Goal: Book appointment/travel/reservation

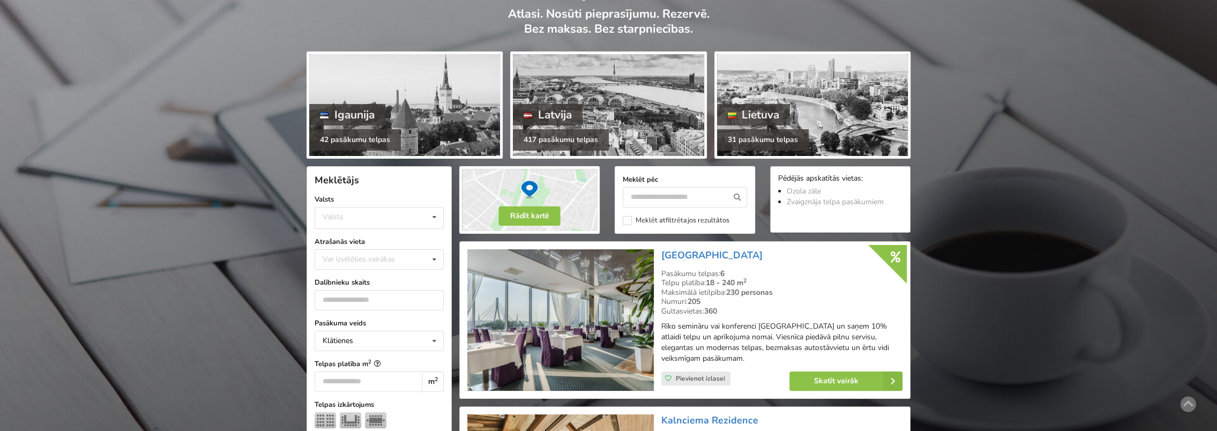
scroll to position [107, 0]
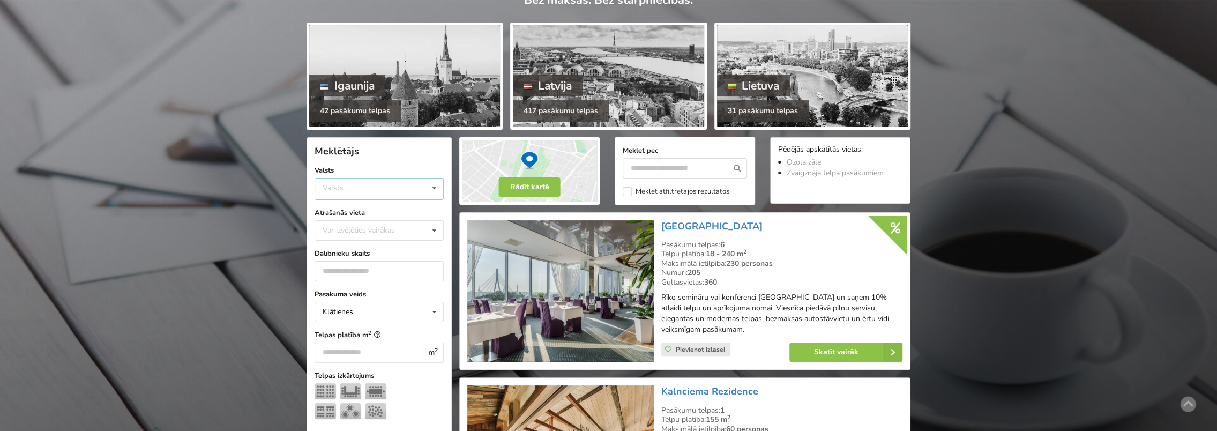
drag, startPoint x: 370, startPoint y: 196, endPoint x: 370, endPoint y: 190, distance: 6.5
click at [370, 196] on div "Valsts Igaunija Latvija Lietuva" at bounding box center [378, 189] width 129 height 22
click at [352, 229] on div "Latvija" at bounding box center [379, 229] width 128 height 20
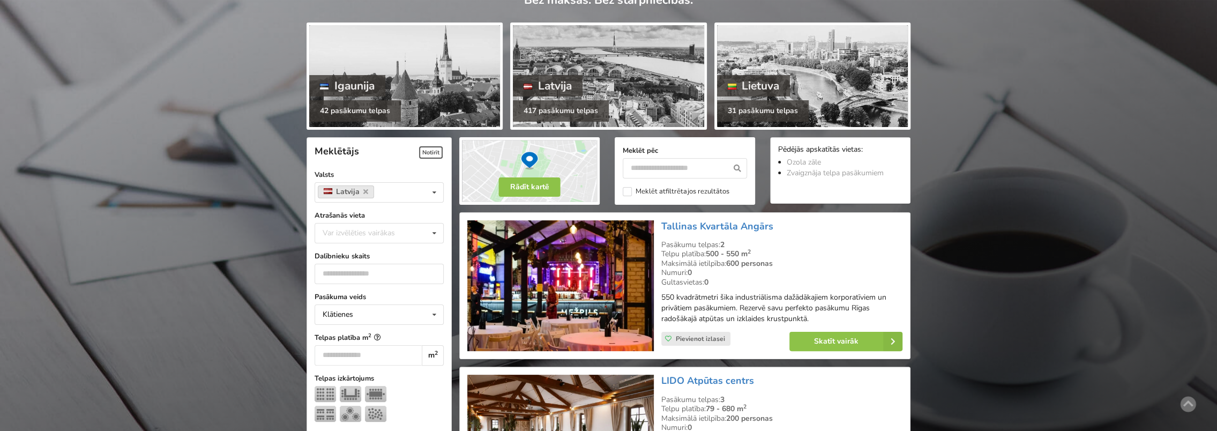
scroll to position [240, 0]
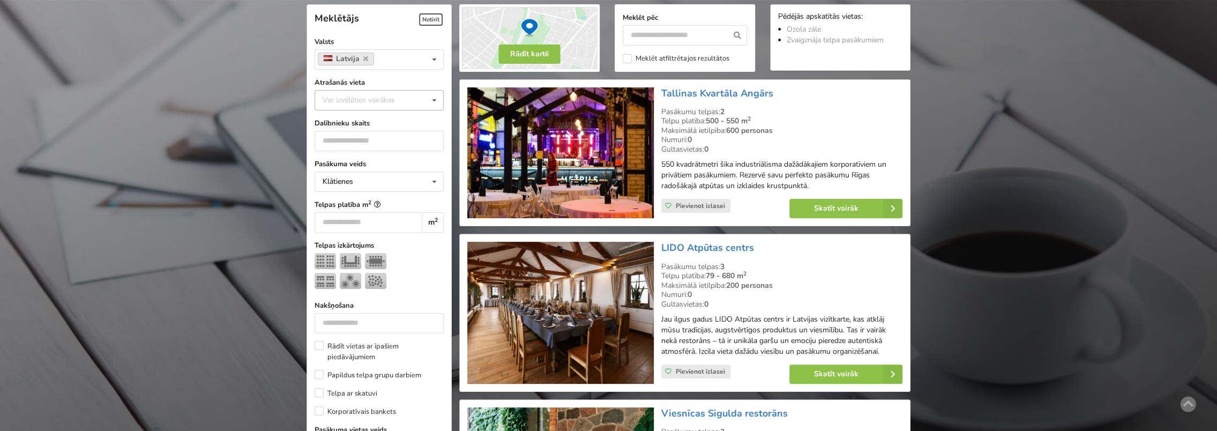
click at [361, 107] on div "Var izvēlēties vairākas Pārdaugava Teika Apšuciems Jūrkalne Mārupes novads Rīga…" at bounding box center [378, 100] width 129 height 20
click at [357, 156] on div "Rīga" at bounding box center [379, 165] width 128 height 20
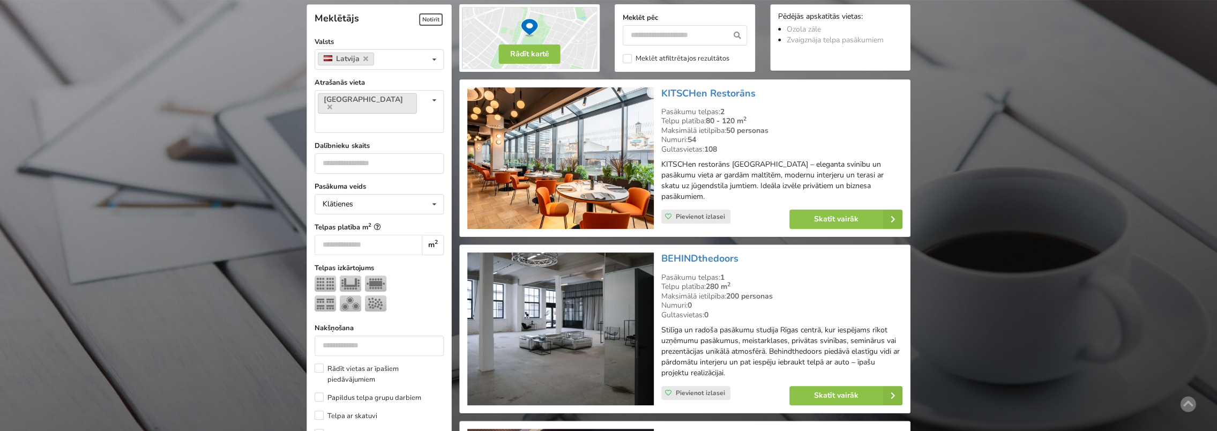
drag, startPoint x: 230, startPoint y: 99, endPoint x: 242, endPoint y: 102, distance: 12.2
click at [389, 153] on input "number" at bounding box center [378, 163] width 129 height 20
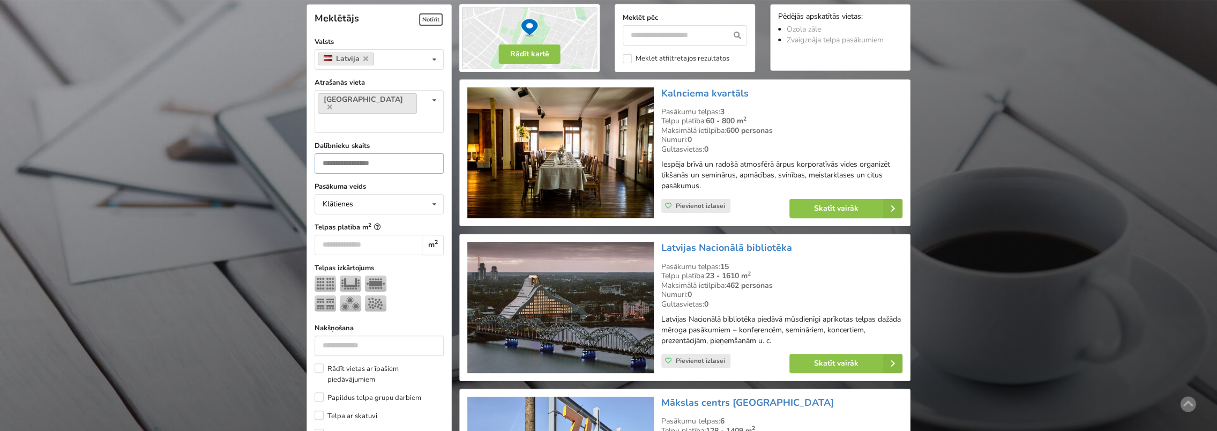
type input "**"
click at [412, 275] on div at bounding box center [378, 295] width 129 height 40
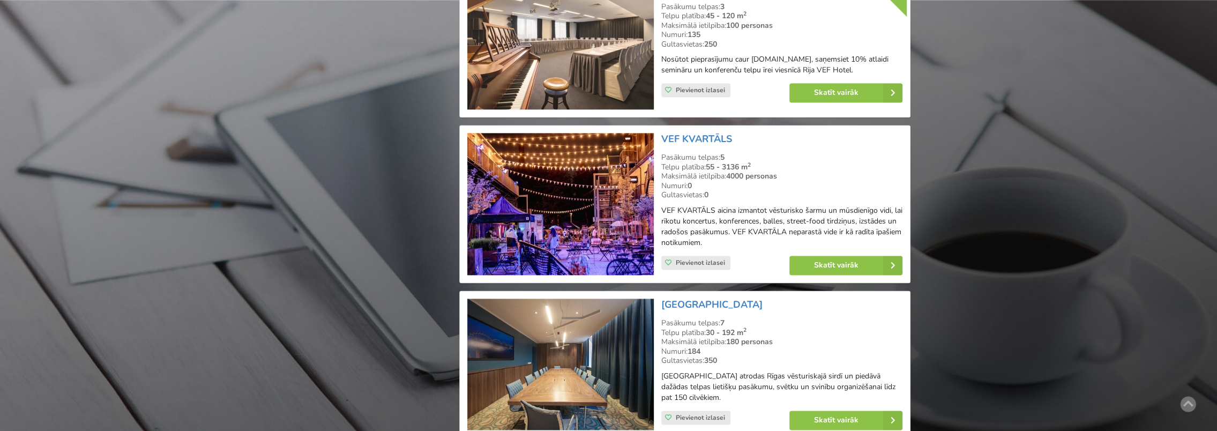
scroll to position [1365, 0]
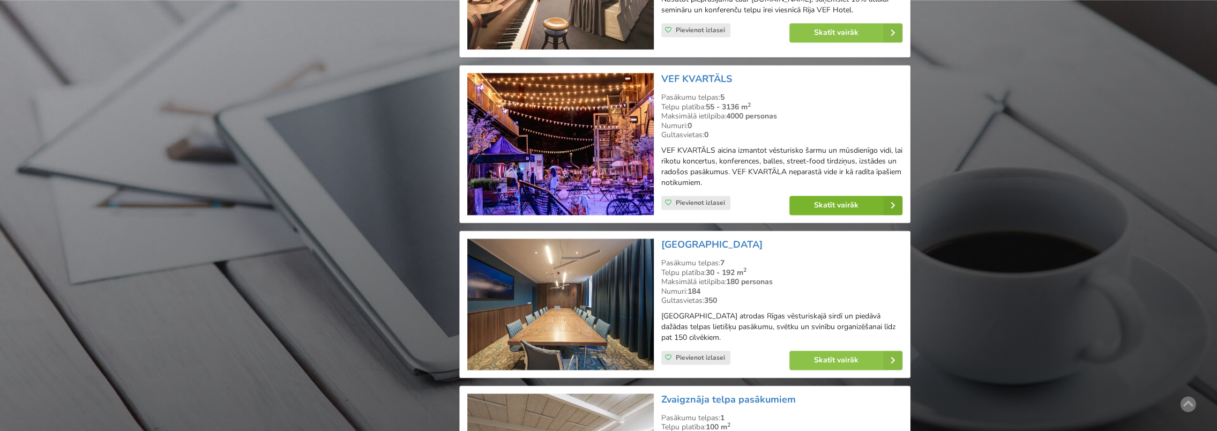
click at [826, 196] on link "Skatīt vairāk" at bounding box center [845, 205] width 113 height 19
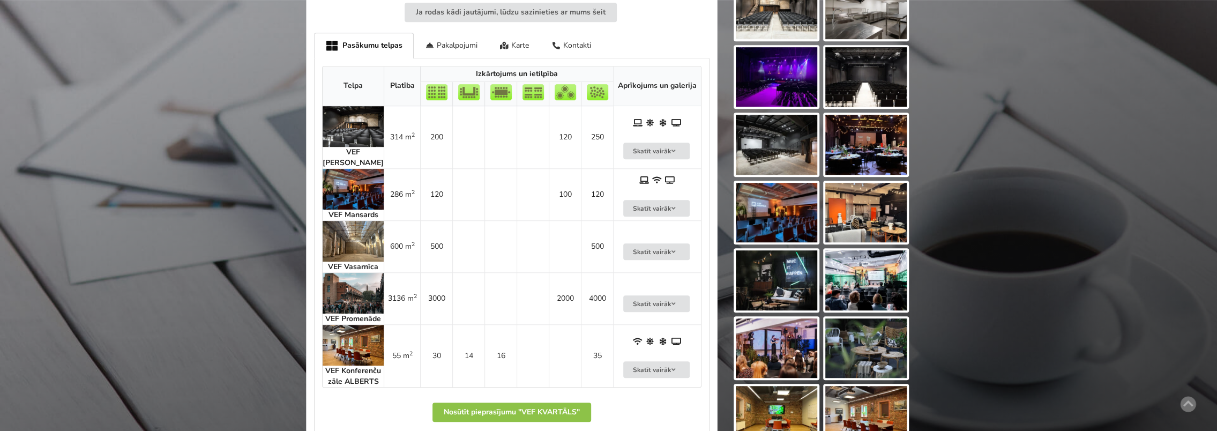
scroll to position [589, 0]
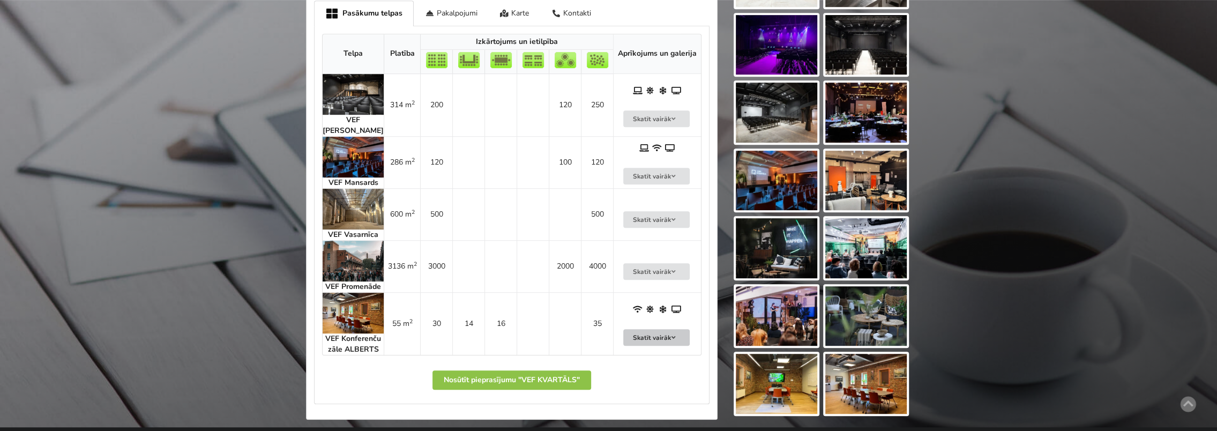
click at [673, 341] on icon at bounding box center [673, 337] width 7 height 6
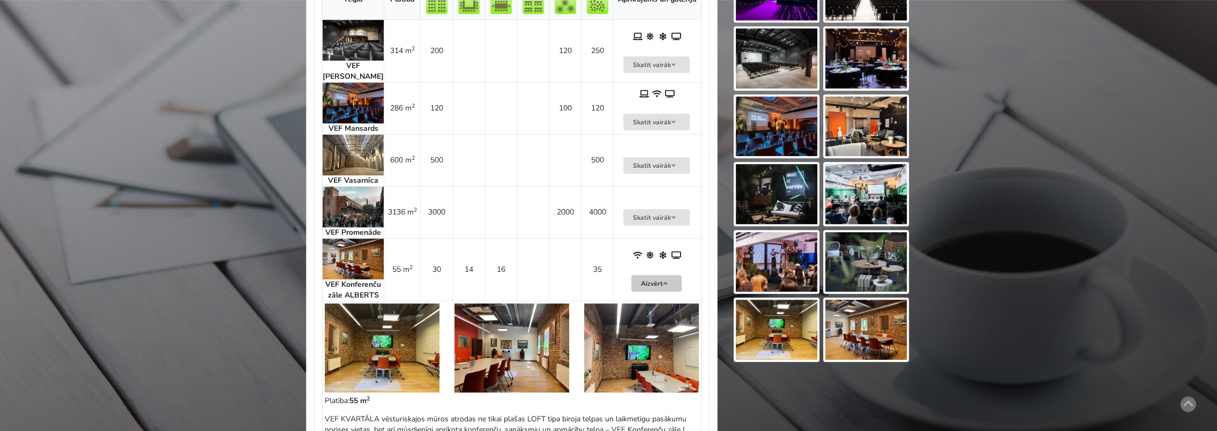
scroll to position [643, 0]
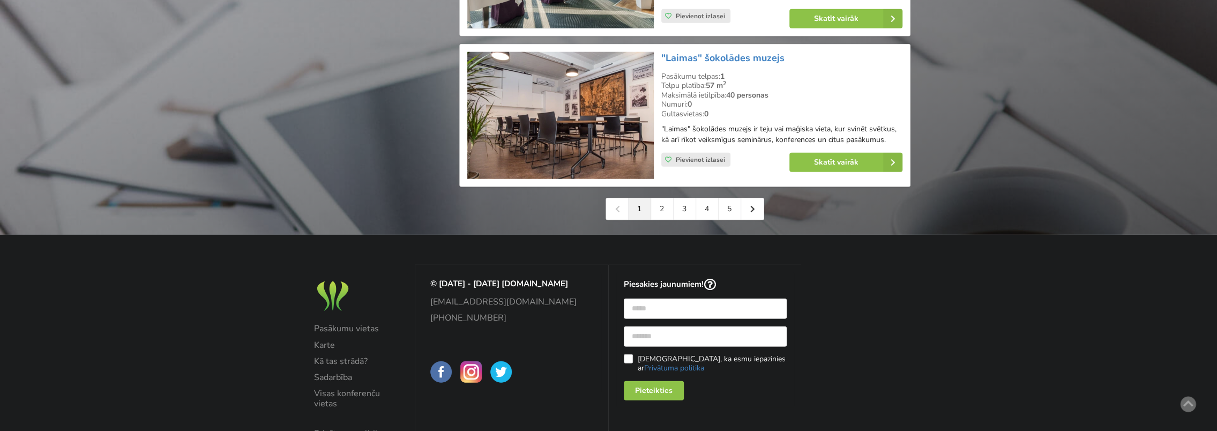
scroll to position [2500, 0]
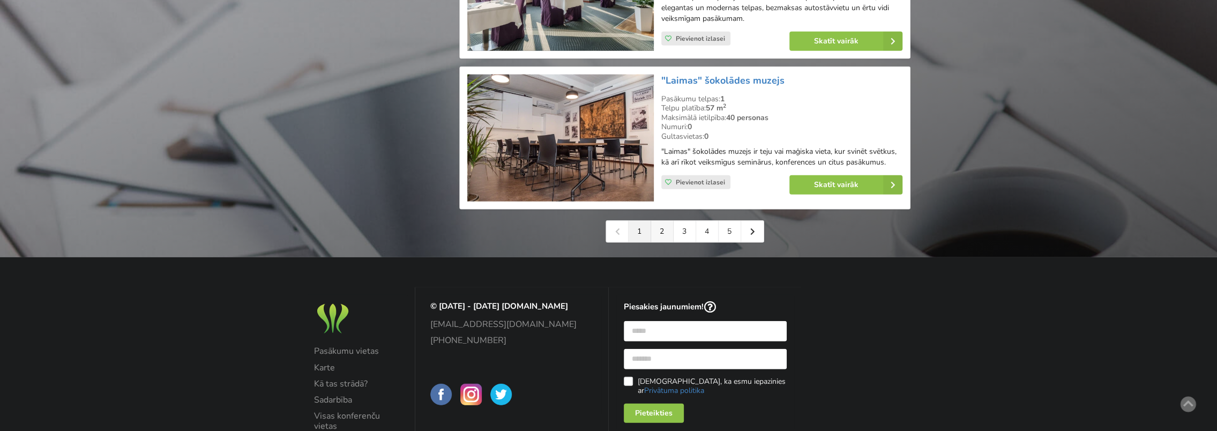
click at [662, 221] on link "2" at bounding box center [662, 231] width 22 height 21
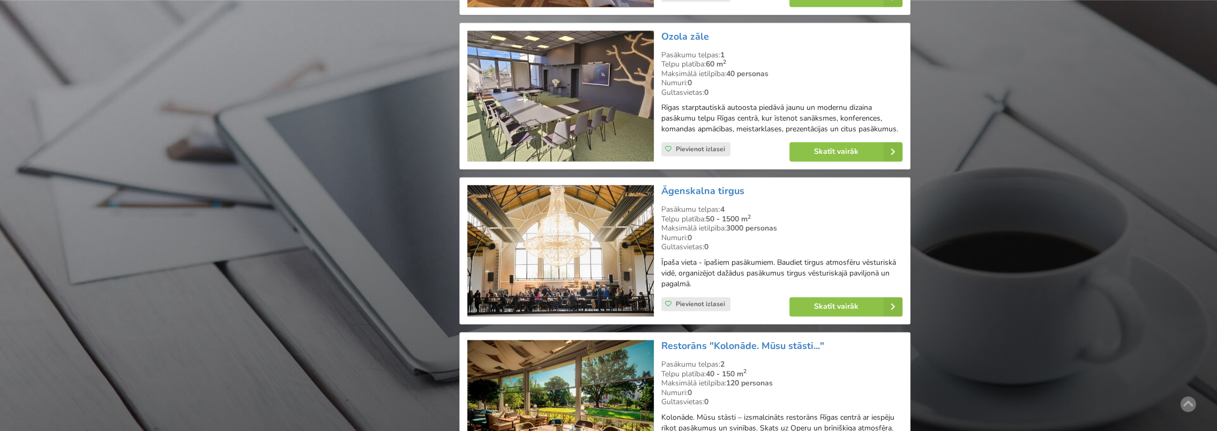
scroll to position [1232, 0]
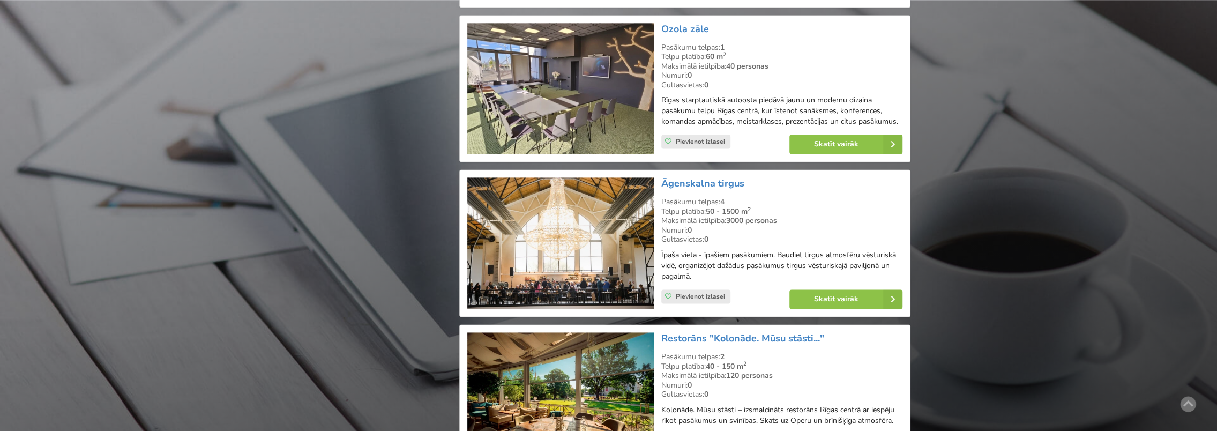
click at [531, 79] on img at bounding box center [560, 88] width 186 height 131
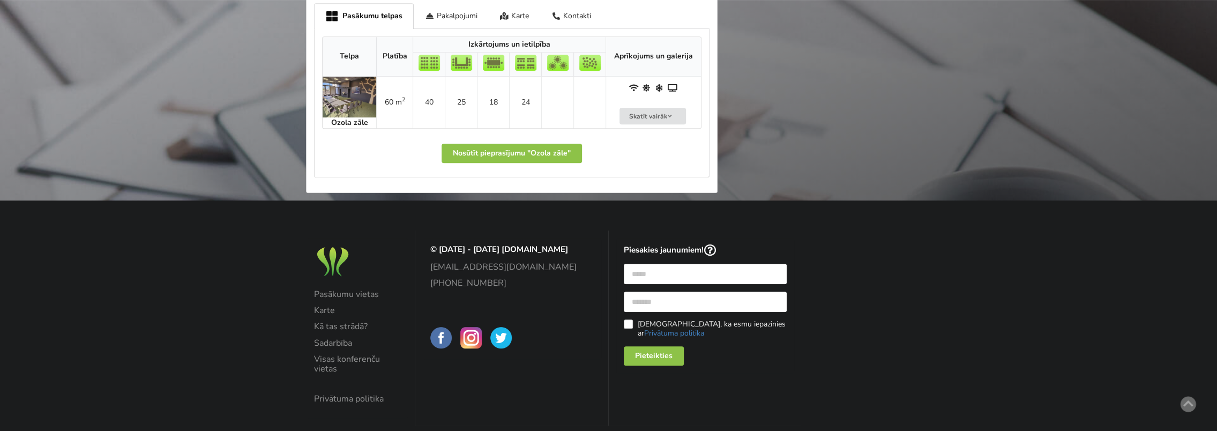
scroll to position [482, 0]
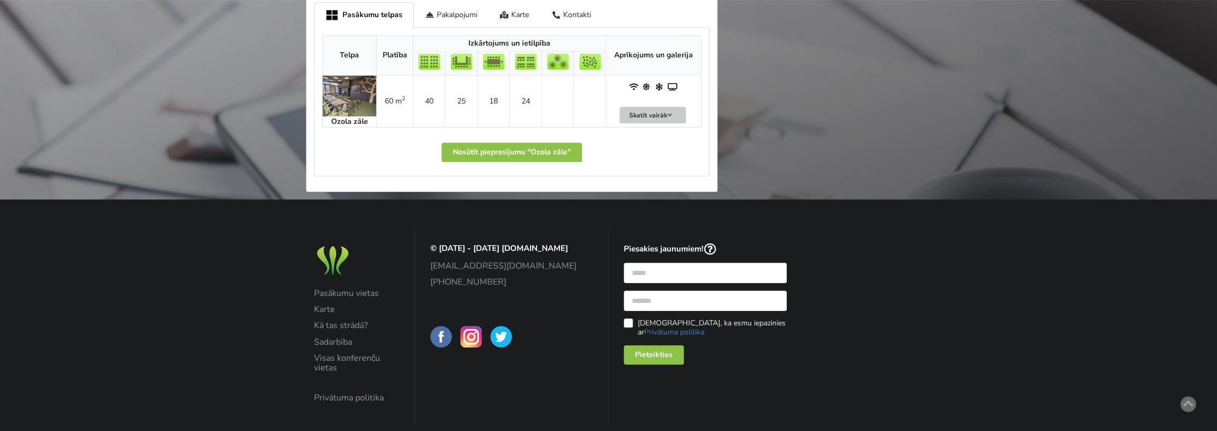
click at [671, 117] on button "Skatīt vairāk" at bounding box center [652, 115] width 66 height 17
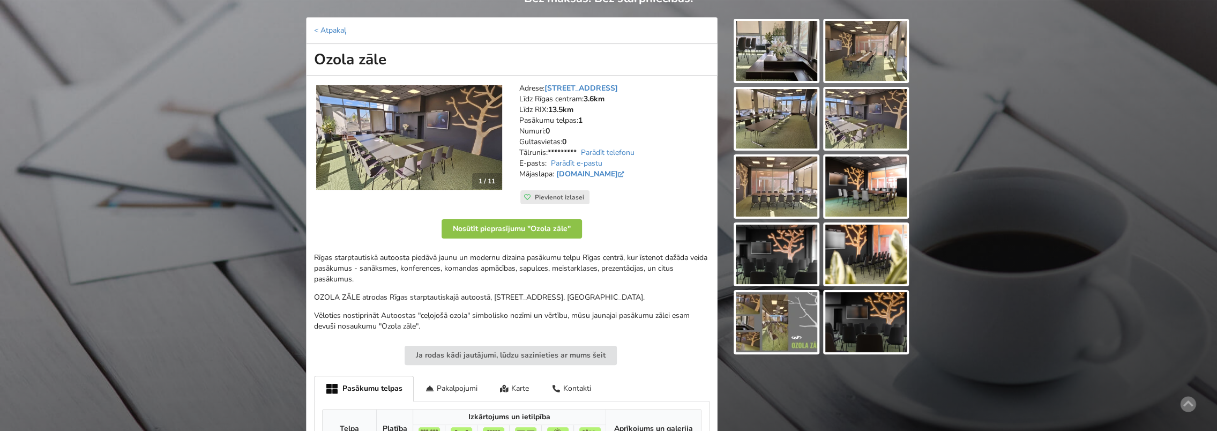
scroll to position [107, 0]
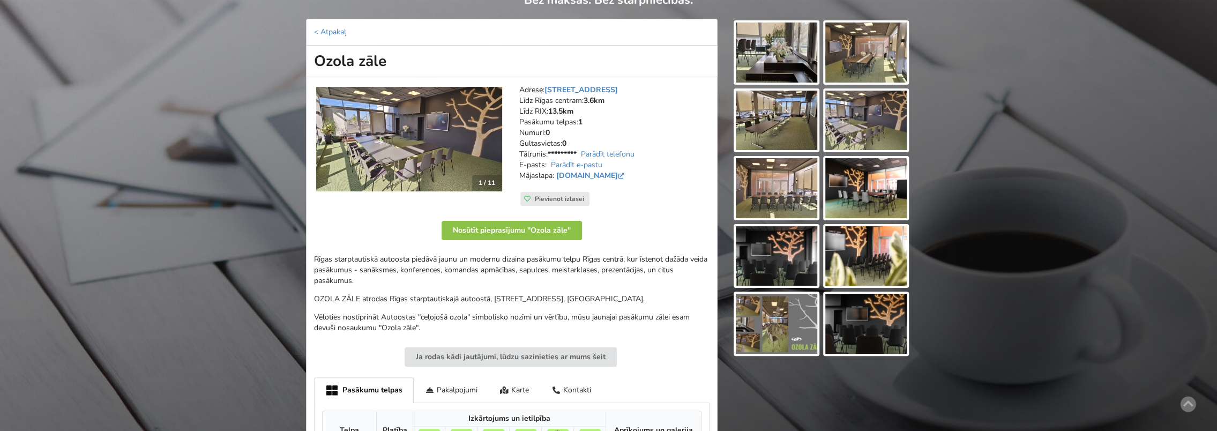
click at [468, 145] on img at bounding box center [409, 139] width 186 height 104
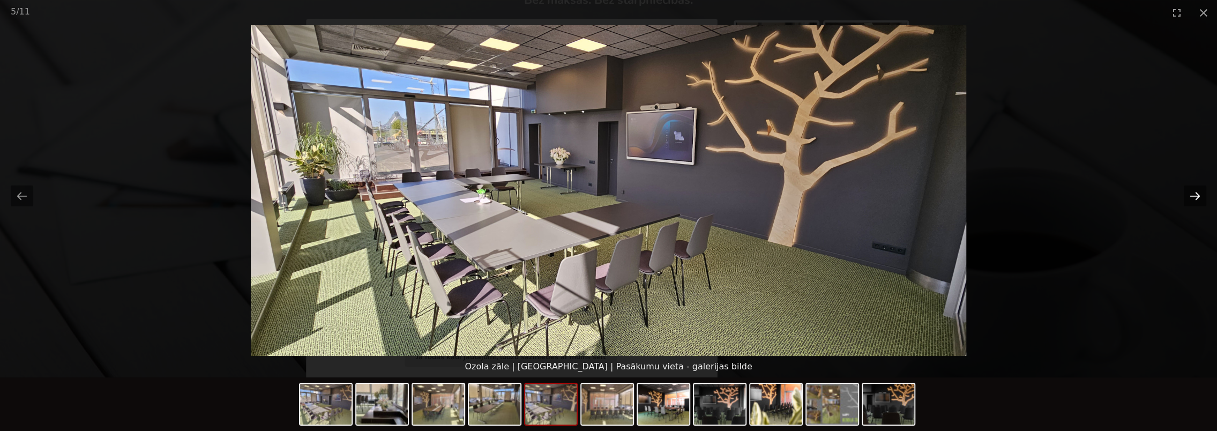
click at [1190, 197] on button "Next slide" at bounding box center [1194, 195] width 22 height 21
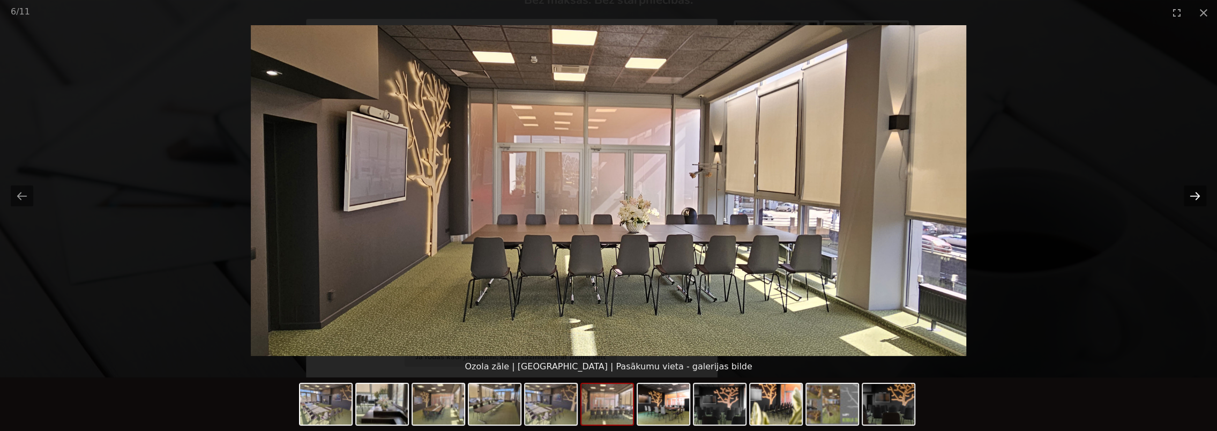
click at [1197, 196] on button "Next slide" at bounding box center [1194, 195] width 22 height 21
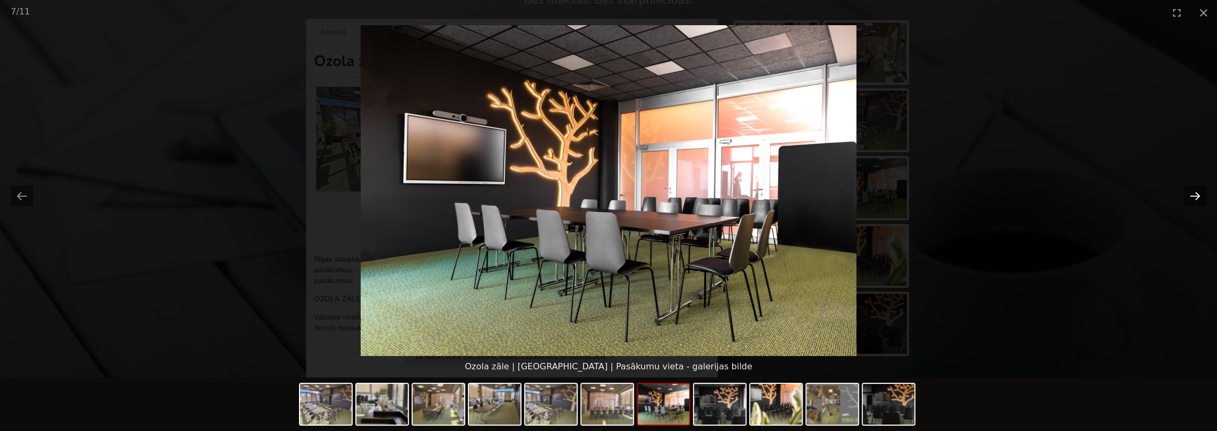
click at [1198, 196] on button "Next slide" at bounding box center [1194, 195] width 22 height 21
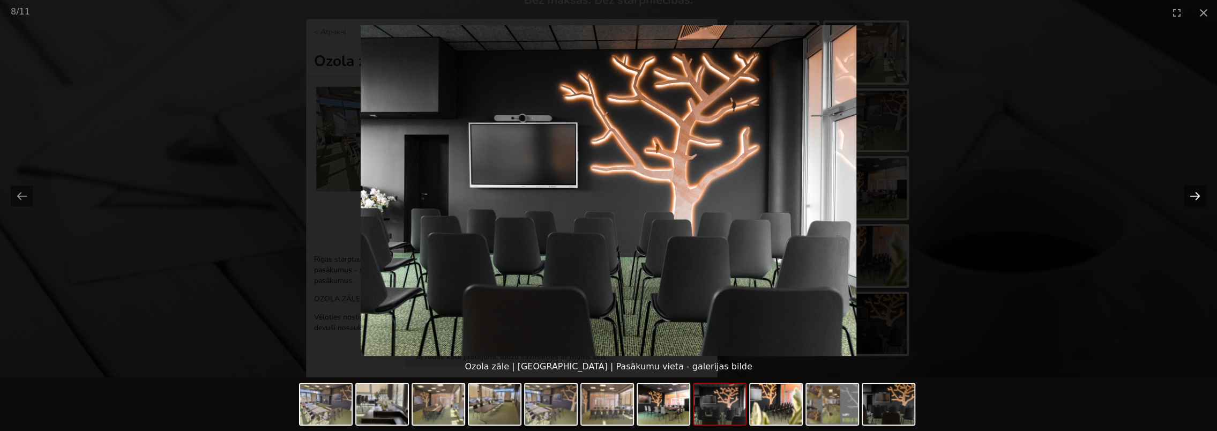
click at [1198, 196] on button "Next slide" at bounding box center [1194, 195] width 22 height 21
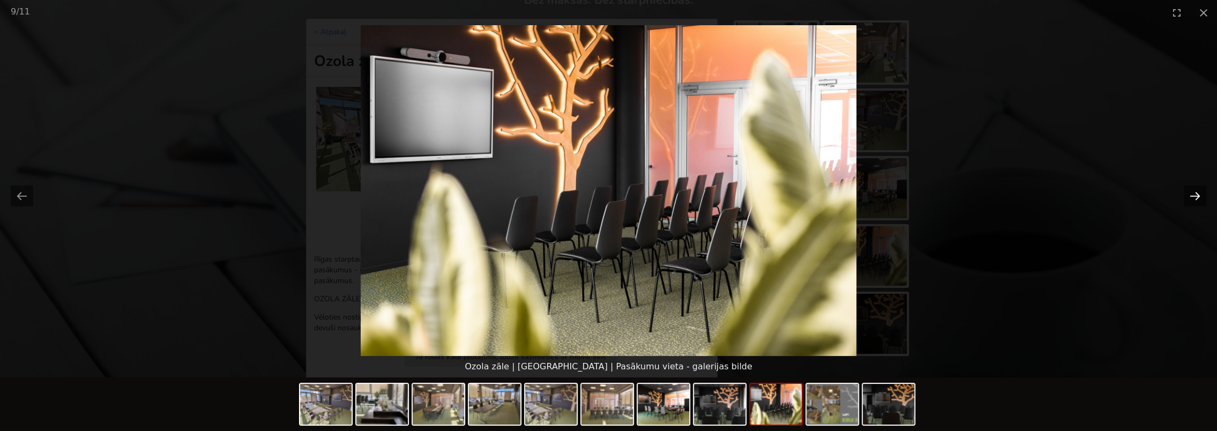
click at [1200, 196] on button "Next slide" at bounding box center [1194, 195] width 22 height 21
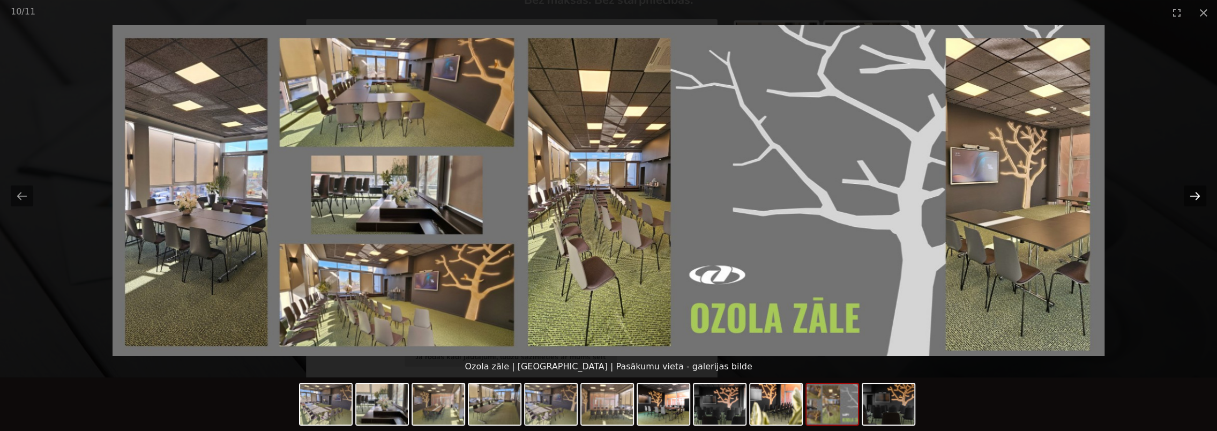
click at [1200, 196] on button "Next slide" at bounding box center [1194, 195] width 22 height 21
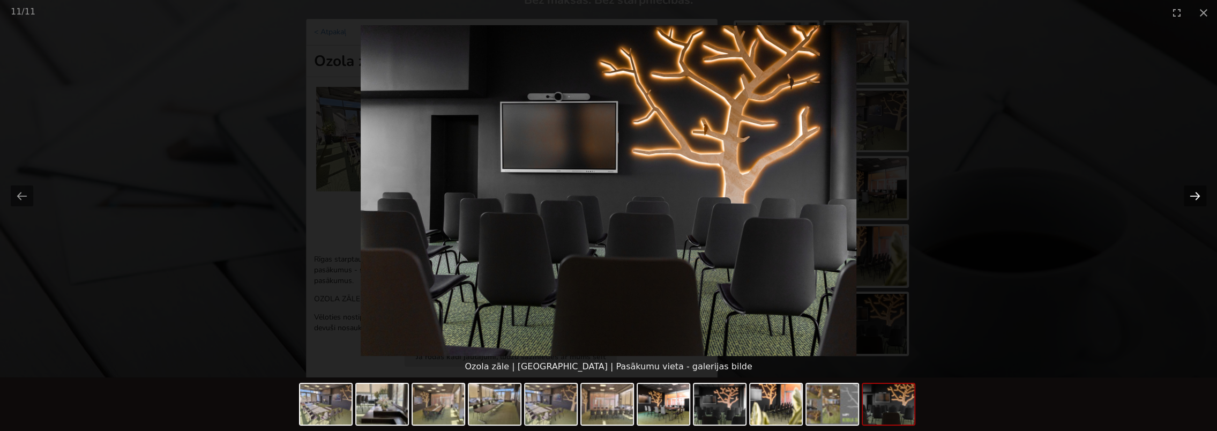
click at [1195, 195] on button "Next slide" at bounding box center [1194, 195] width 22 height 21
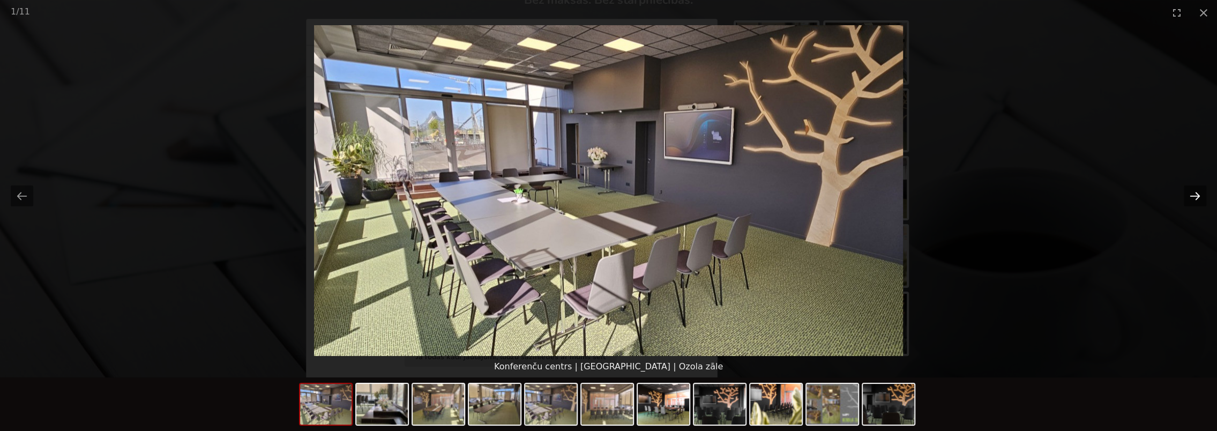
click at [1186, 192] on button "Next slide" at bounding box center [1194, 195] width 22 height 21
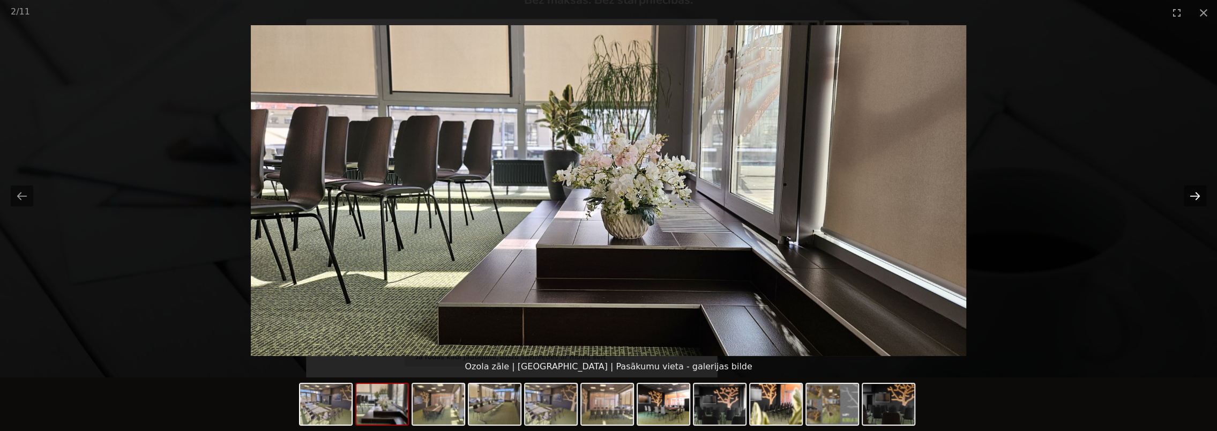
click at [1197, 197] on button "Next slide" at bounding box center [1194, 195] width 22 height 21
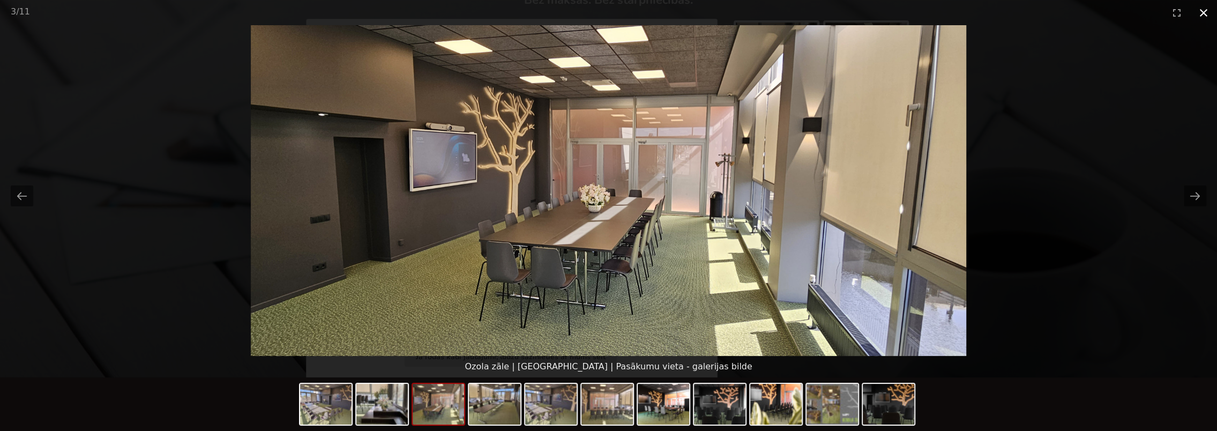
click at [1201, 14] on button "Close gallery" at bounding box center [1203, 12] width 27 height 25
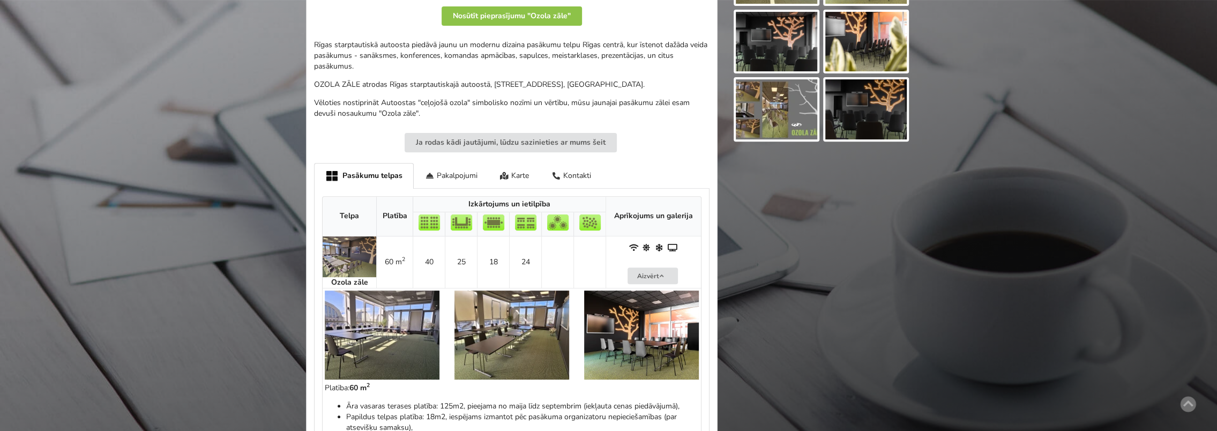
scroll to position [375, 0]
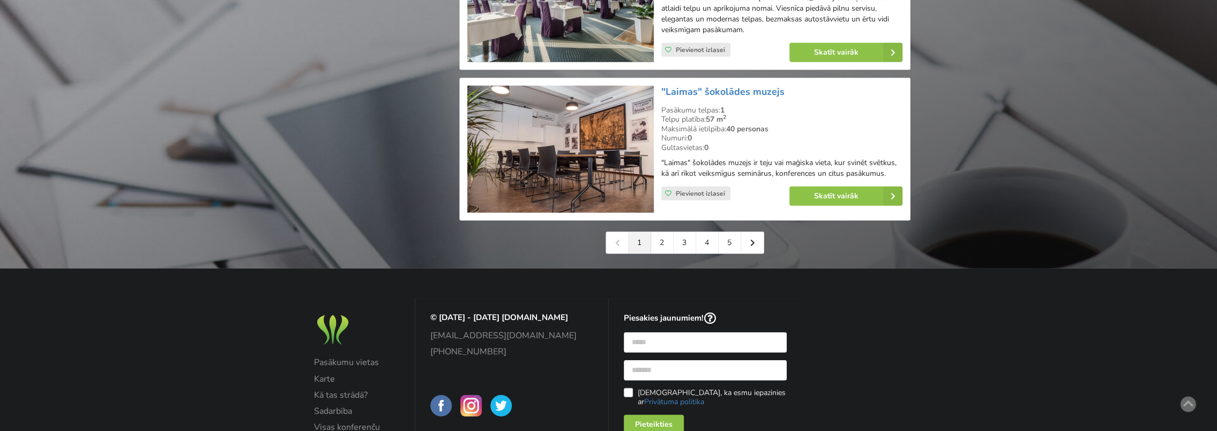
scroll to position [2439, 0]
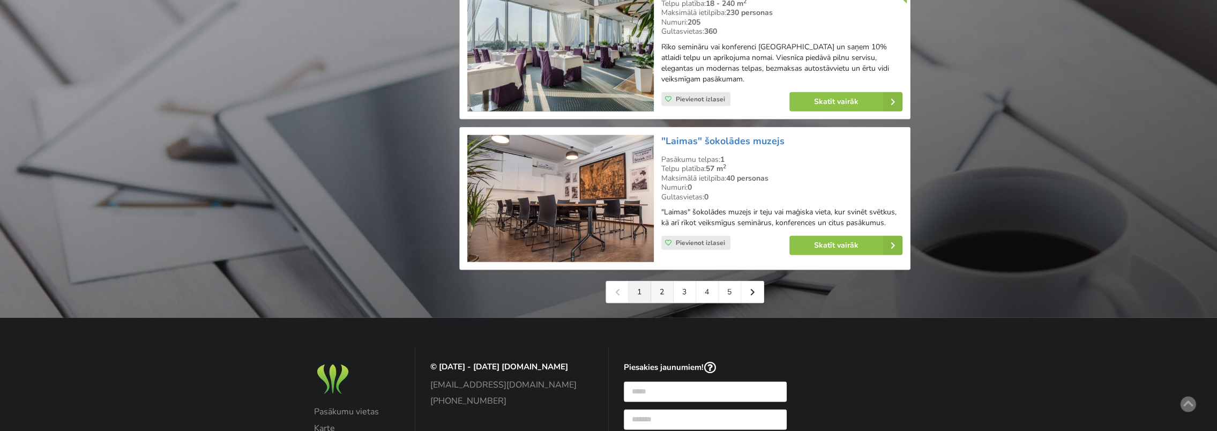
click at [659, 281] on link "2" at bounding box center [662, 291] width 22 height 21
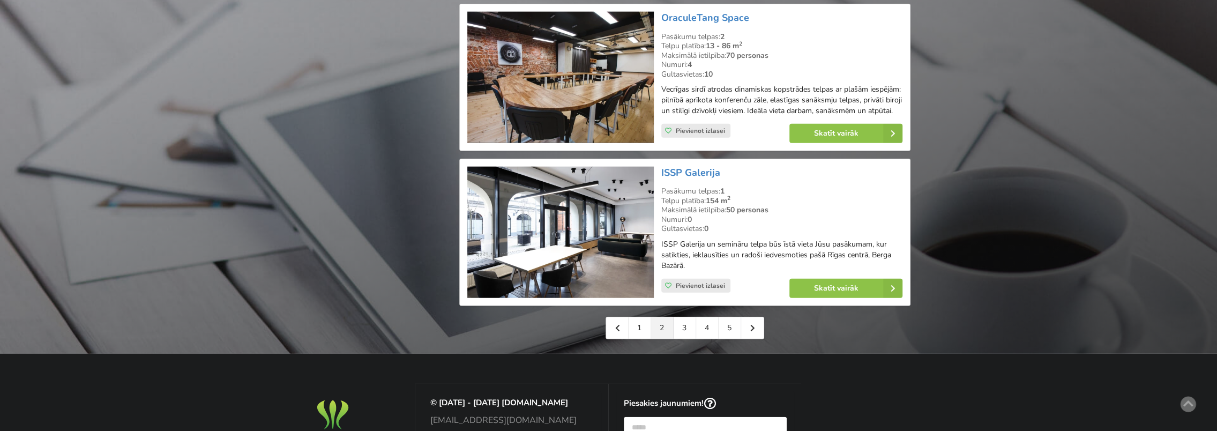
scroll to position [2304, 0]
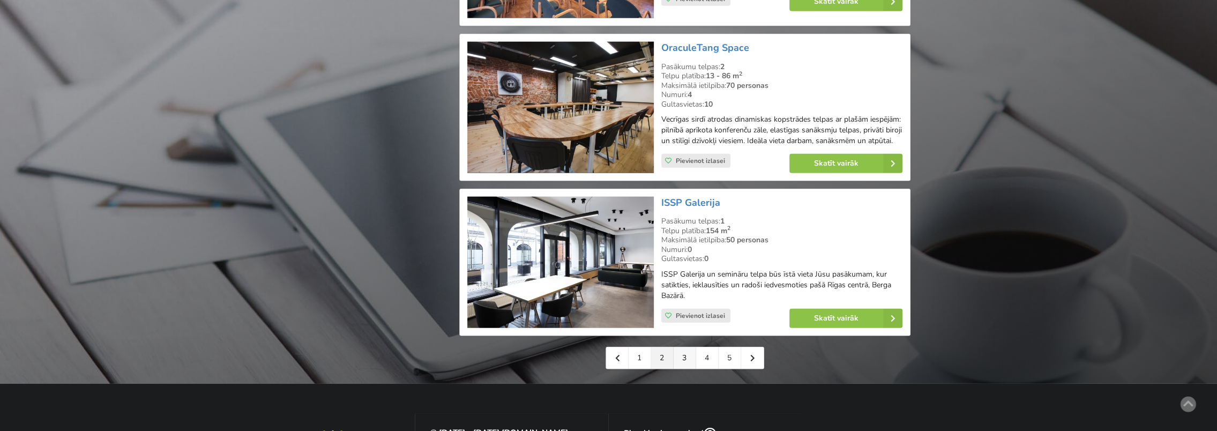
click at [685, 369] on link "3" at bounding box center [684, 357] width 22 height 21
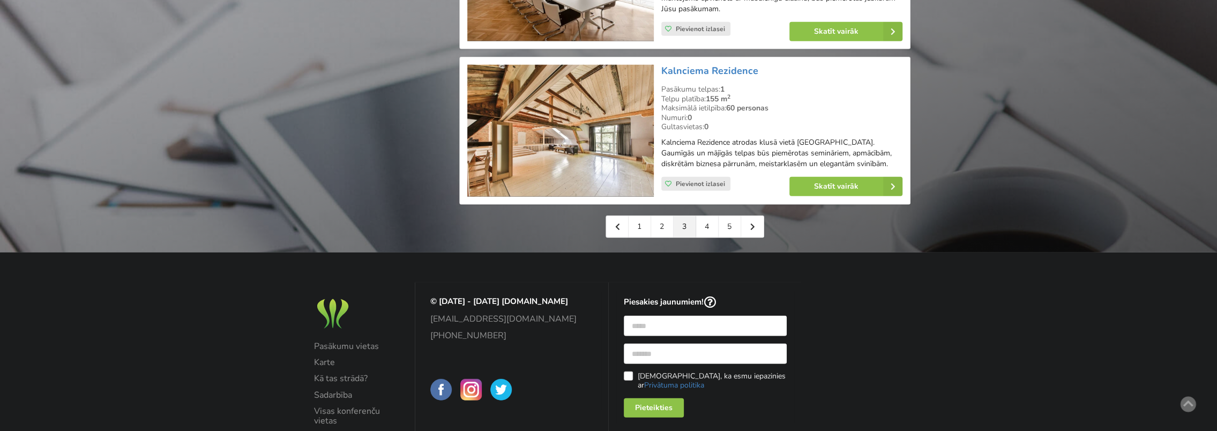
scroll to position [2518, 0]
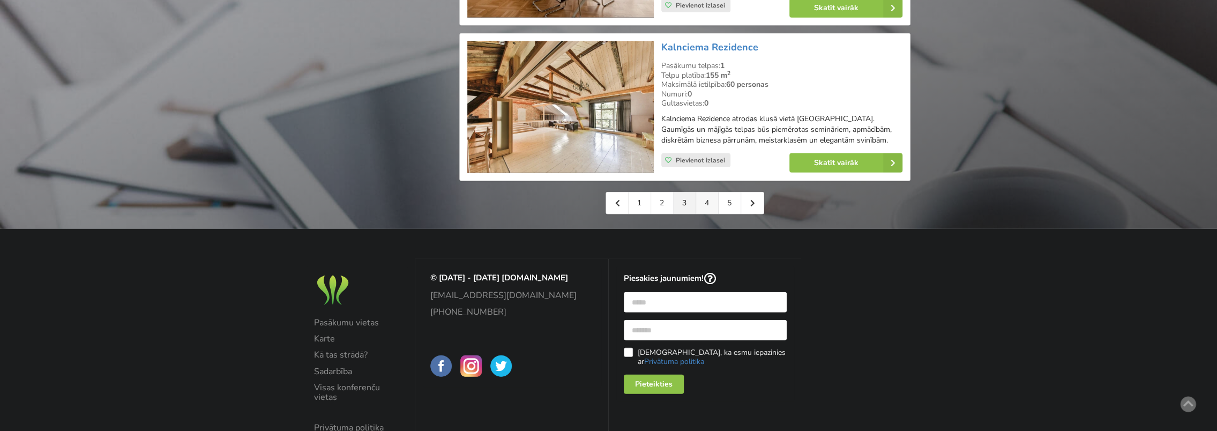
click at [701, 192] on link "4" at bounding box center [707, 202] width 22 height 21
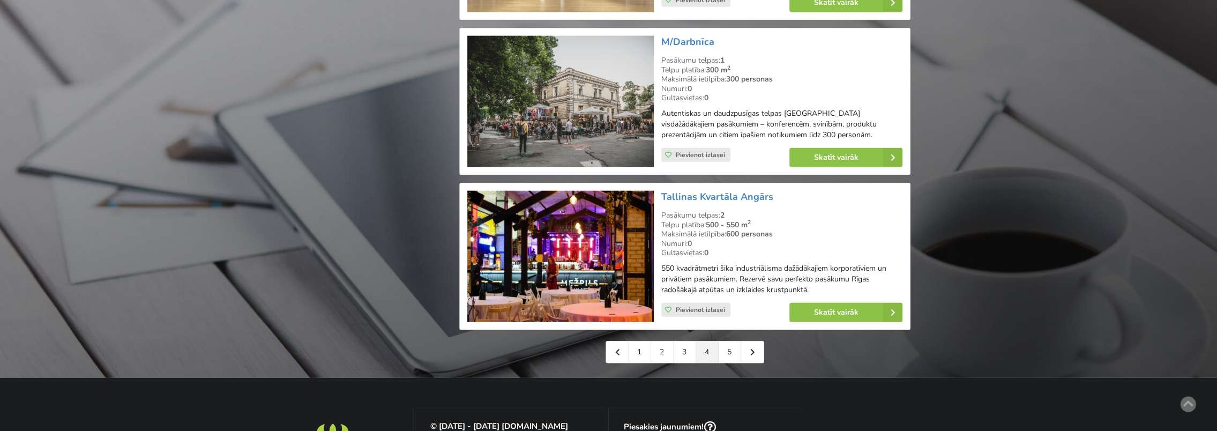
scroll to position [2411, 0]
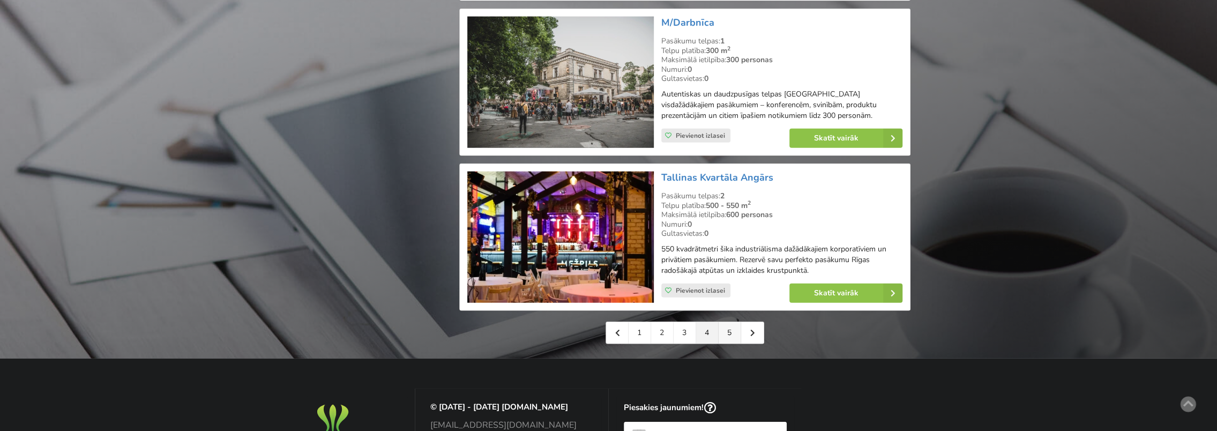
click at [727, 322] on link "5" at bounding box center [729, 332] width 22 height 21
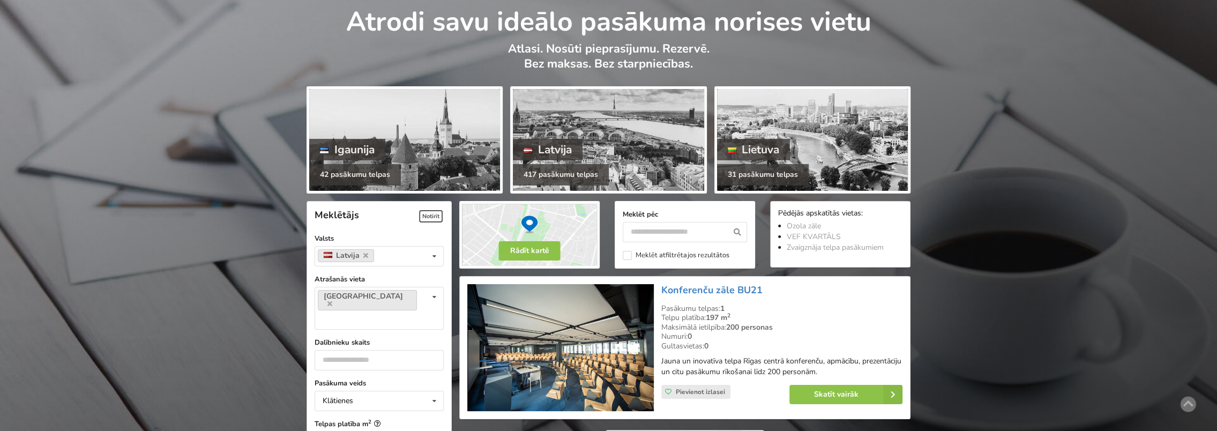
scroll to position [107, 0]
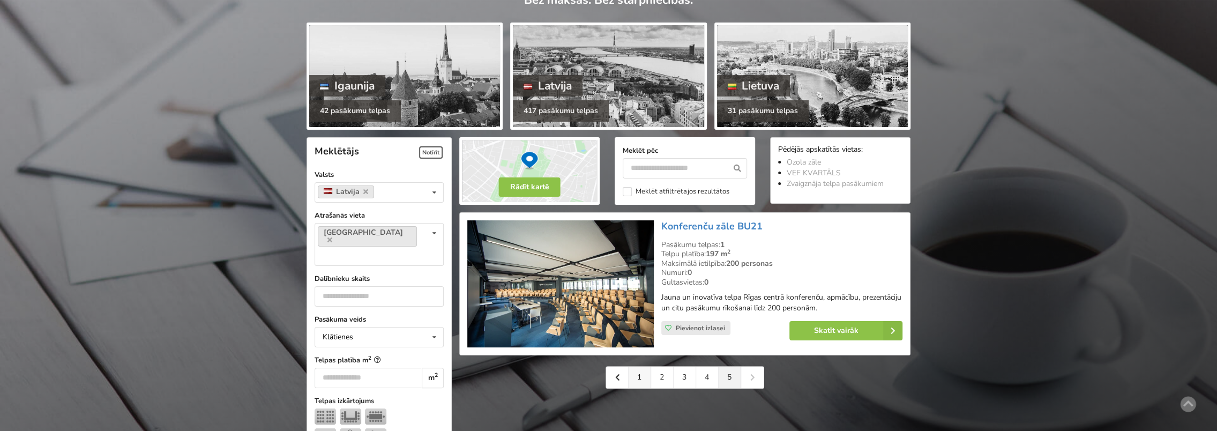
click at [637, 384] on link "1" at bounding box center [639, 376] width 22 height 21
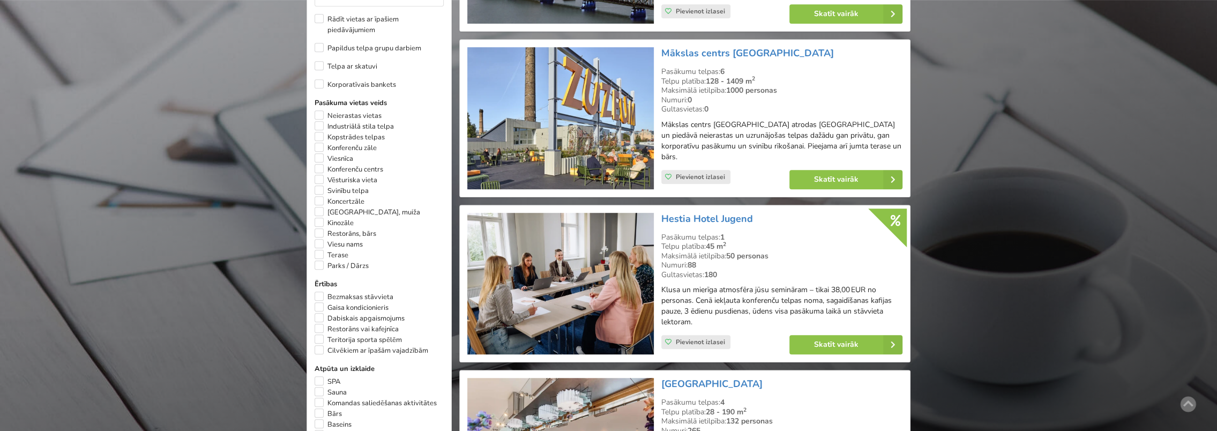
scroll to position [536, 0]
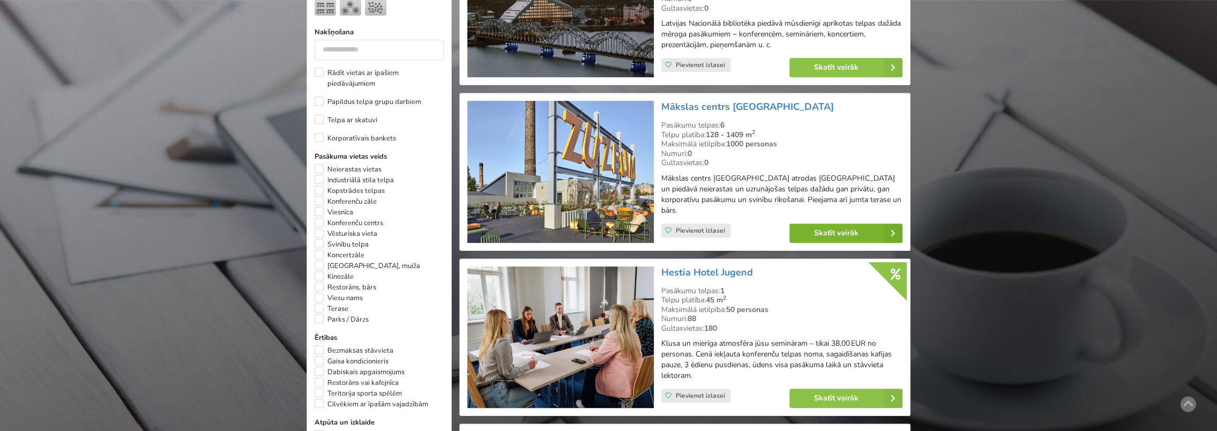
click at [841, 223] on link "Skatīt vairāk" at bounding box center [845, 232] width 113 height 19
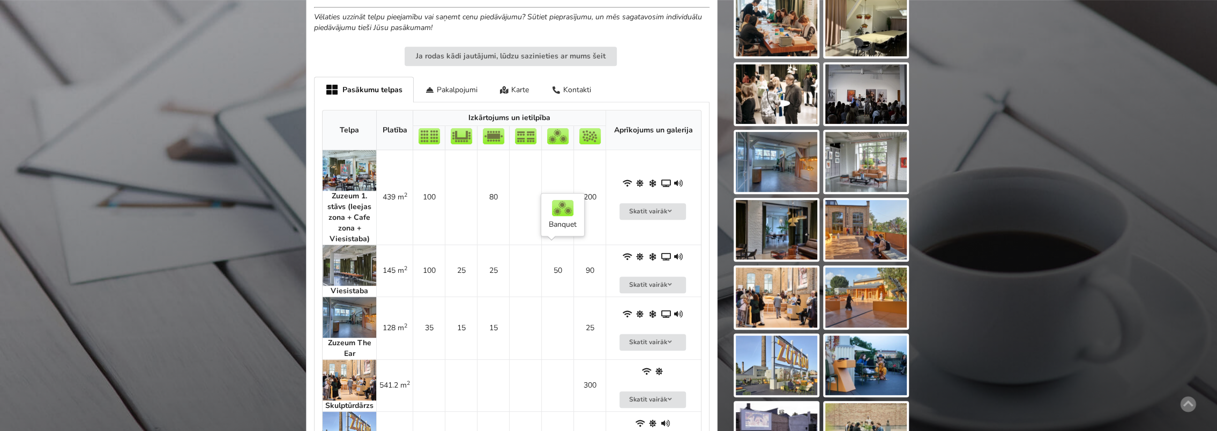
scroll to position [536, 0]
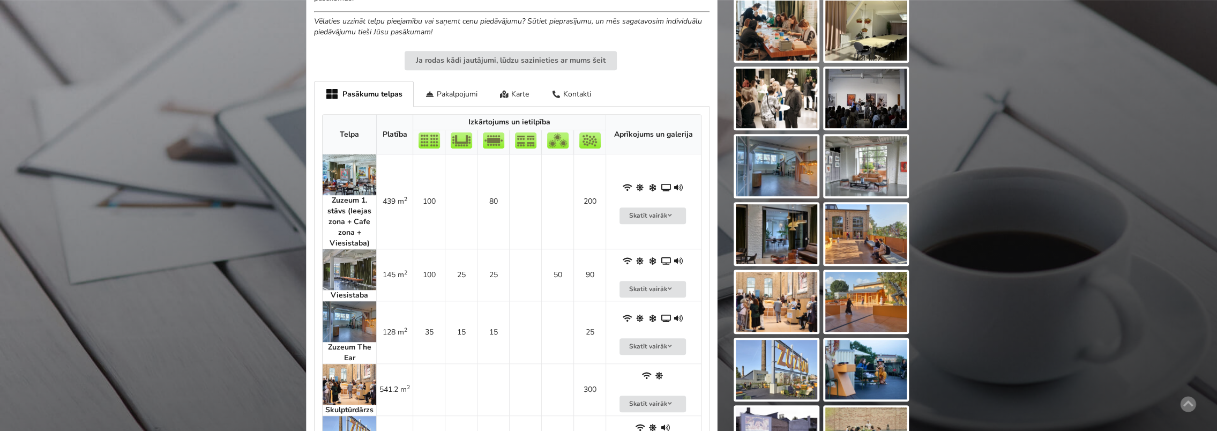
click at [211, 180] on div "Atrodi savu ideālo pasākuma norises vietu Atlasi. Nosūti pieprasījumu. Rezervē.…" at bounding box center [608, 60] width 1217 height 1108
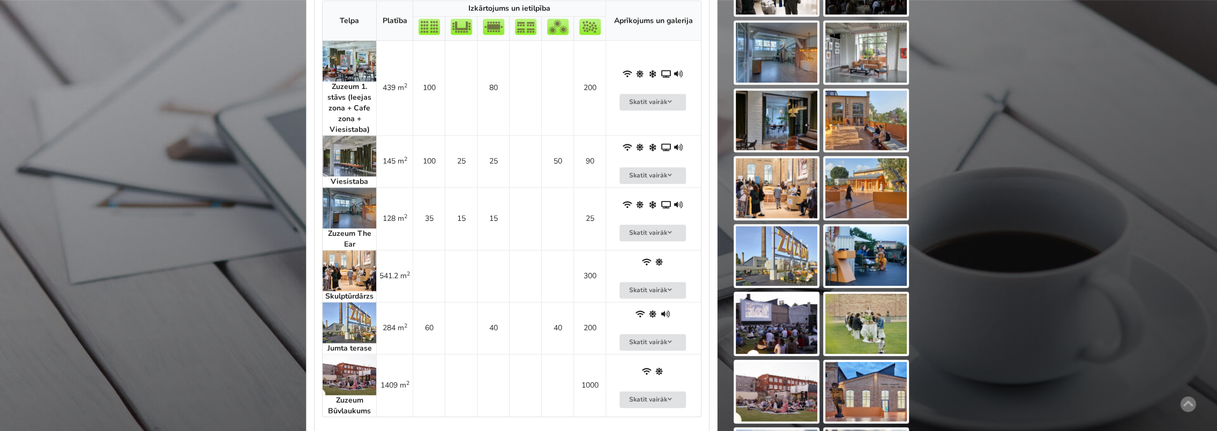
scroll to position [696, 0]
